Goal: Transaction & Acquisition: Purchase product/service

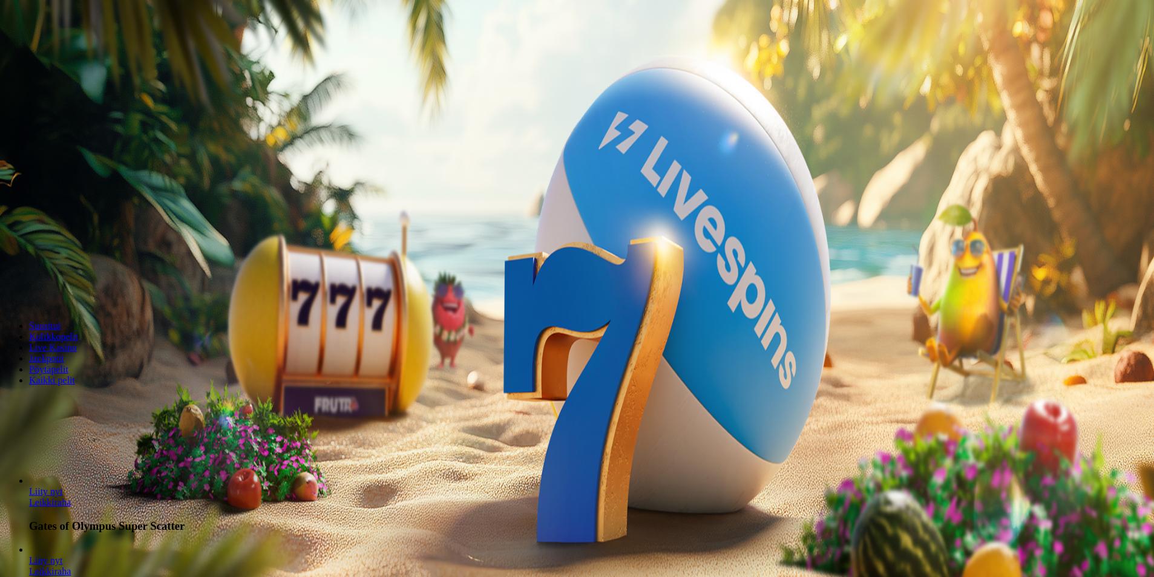
click at [10, 285] on span "minus icon" at bounding box center [10, 285] width 0 height 0
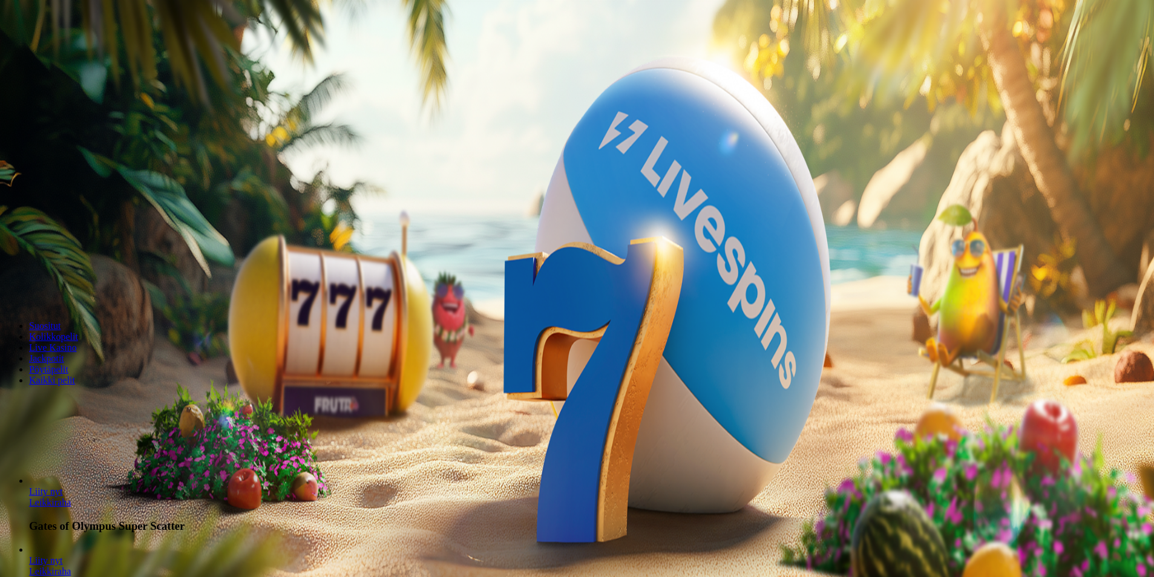
click at [10, 285] on span "minus icon" at bounding box center [10, 285] width 0 height 0
type input "**"
